Goal: Task Accomplishment & Management: Manage account settings

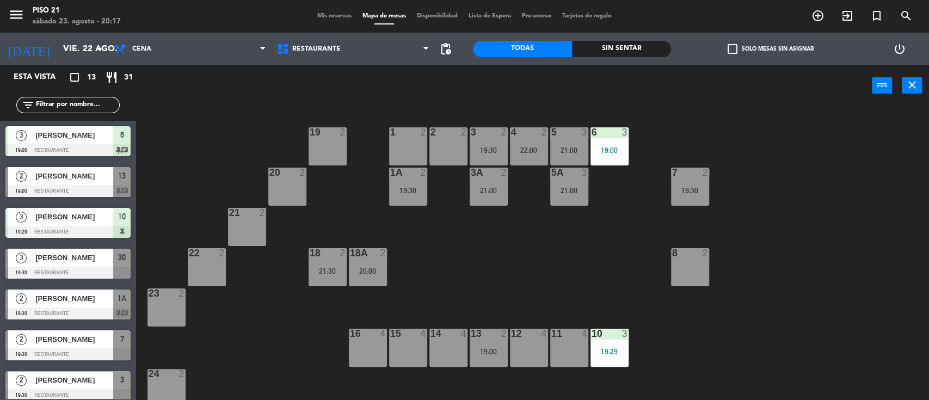
click at [321, 13] on span "Mis reservas" at bounding box center [334, 16] width 45 height 6
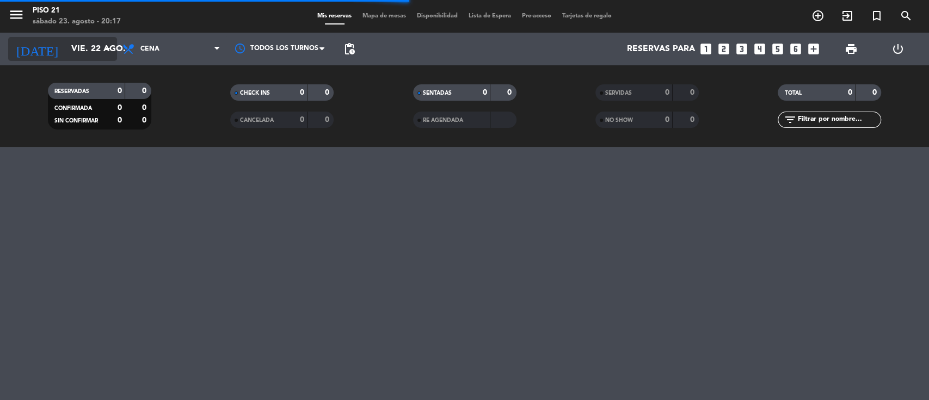
click at [87, 55] on input "vie. 22 ago." at bounding box center [123, 49] width 115 height 21
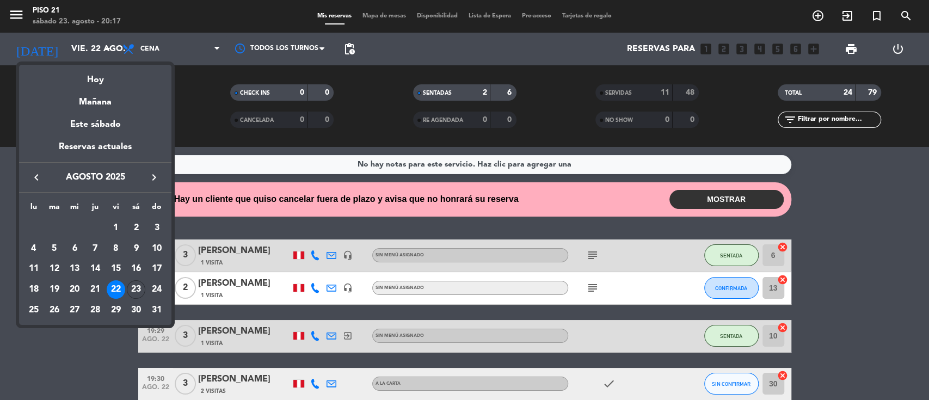
click at [685, 205] on div at bounding box center [464, 200] width 929 height 400
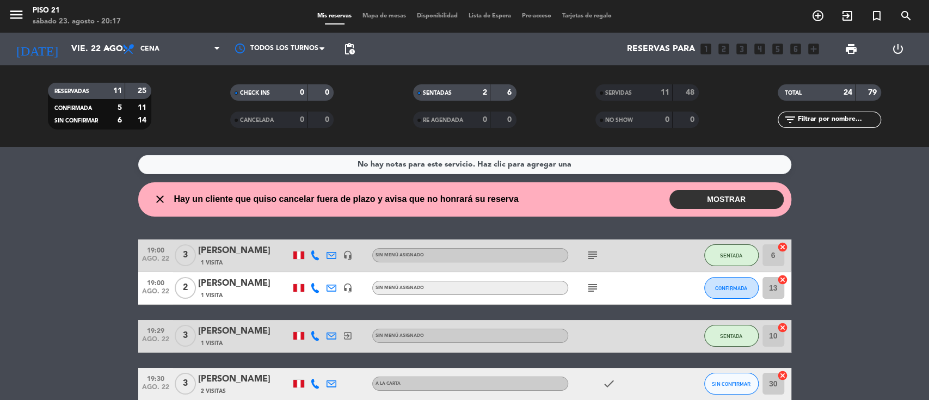
click at [685, 205] on button "MOSTRAR" at bounding box center [727, 199] width 114 height 19
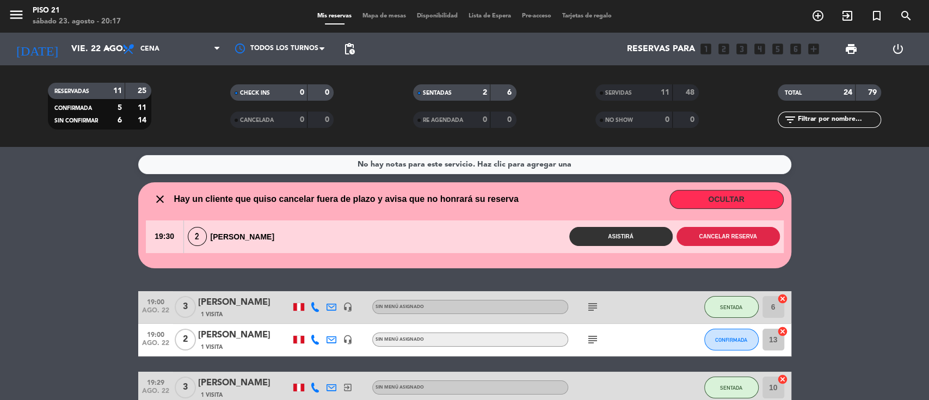
click at [693, 241] on button "Cancelar reserva" at bounding box center [728, 236] width 103 height 19
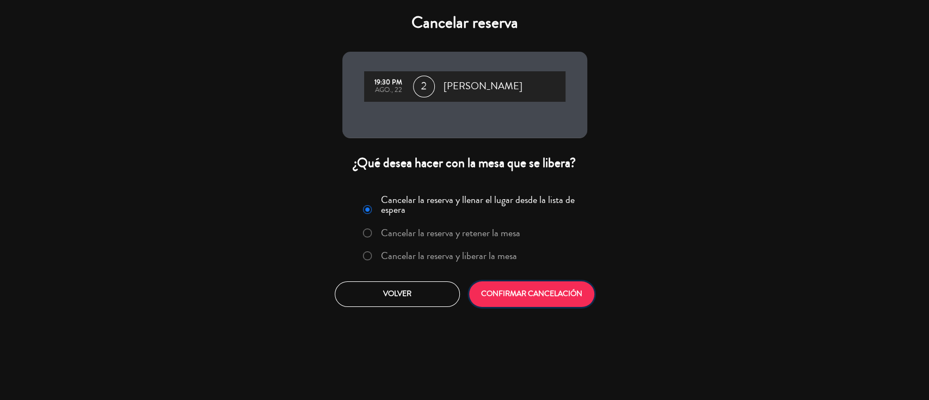
click at [514, 296] on button "CONFIRMAR CANCELACIÓN" at bounding box center [531, 294] width 125 height 26
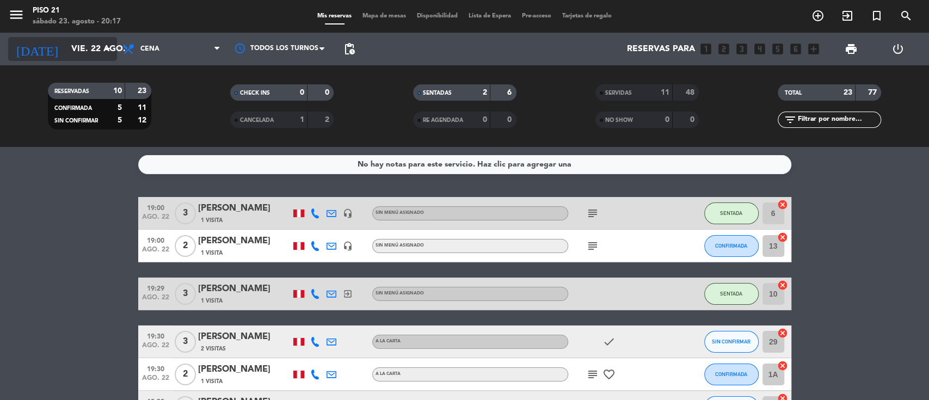
click at [76, 53] on input "vie. 22 ago." at bounding box center [123, 49] width 115 height 21
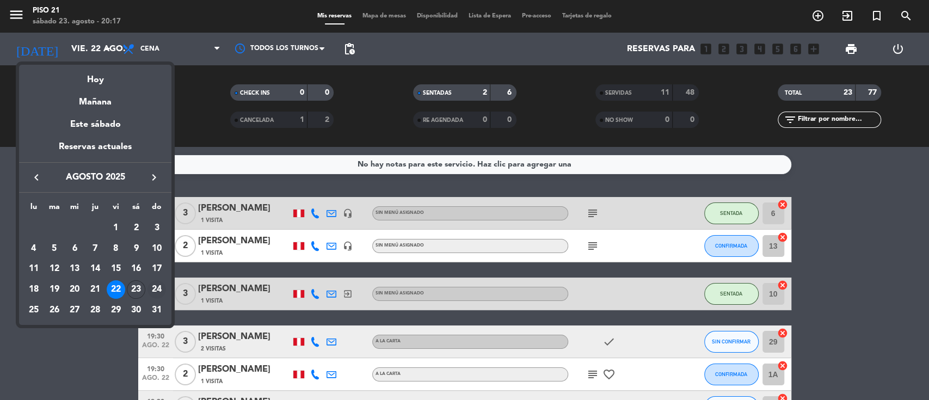
click at [159, 287] on div "24" at bounding box center [157, 289] width 19 height 19
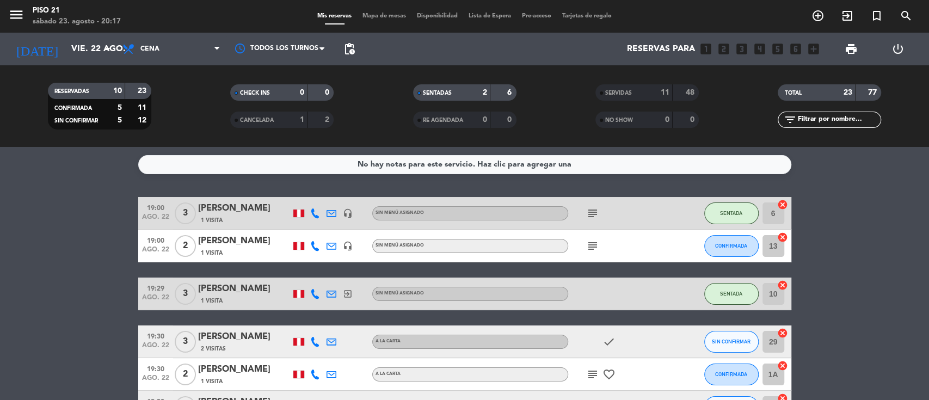
type input "dom. 24 ago."
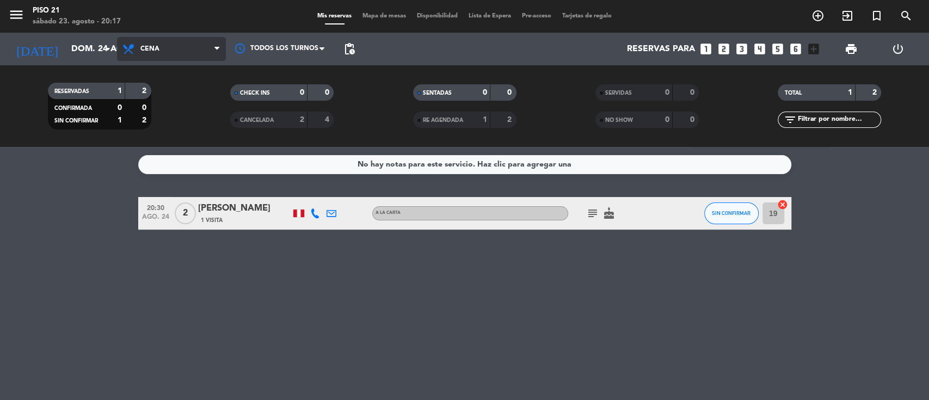
click at [185, 60] on span "Cena" at bounding box center [171, 49] width 109 height 24
click at [179, 120] on div "menu Piso 21 [DATE] 23. agosto - 20:17 Mis reservas Mapa de mesas Disponibilida…" at bounding box center [464, 73] width 929 height 147
click at [212, 248] on div "No hay notas para este servicio. Haz clic para agregar una 14:00 [DATE] 5 [PERS…" at bounding box center [464, 273] width 929 height 253
click at [222, 216] on div at bounding box center [244, 220] width 93 height 9
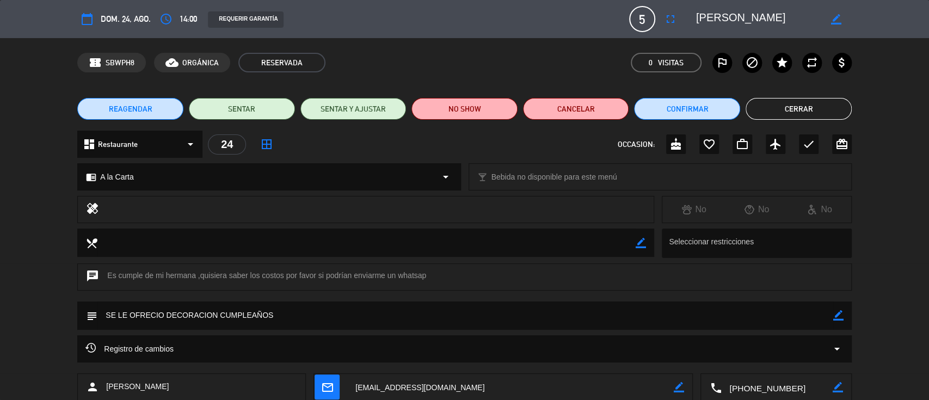
click at [750, 393] on textarea at bounding box center [776, 387] width 111 height 27
click at [752, 390] on textarea at bounding box center [776, 387] width 111 height 27
click at [777, 116] on button "Cerrar" at bounding box center [799, 109] width 106 height 22
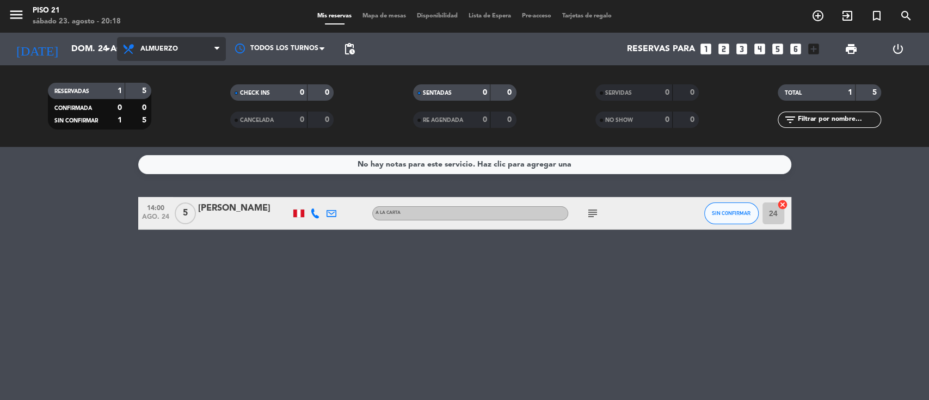
click at [162, 43] on span "Almuerzo" at bounding box center [171, 49] width 109 height 24
click at [162, 145] on div "menu Piso 21 [DATE] 23. agosto - 20:18 Mis reservas Mapa de mesas Disponibilida…" at bounding box center [464, 73] width 929 height 147
click at [209, 218] on span "1 Visita" at bounding box center [212, 220] width 22 height 9
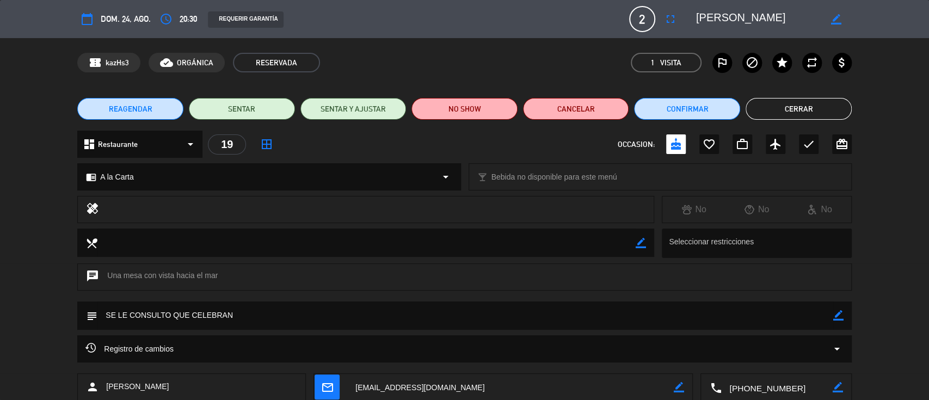
click at [749, 391] on textarea at bounding box center [776, 387] width 111 height 27
